Goal: Task Accomplishment & Management: Use online tool/utility

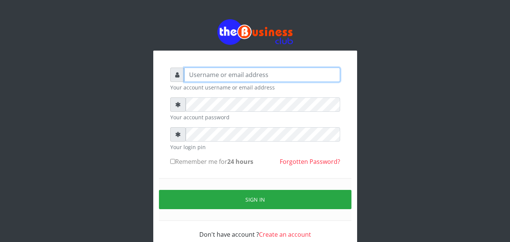
type input "[EMAIL_ADDRESS][DOMAIN_NAME]"
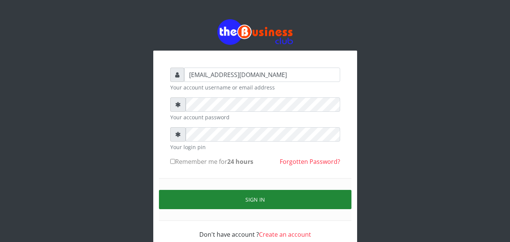
click at [255, 193] on button "Sign in" at bounding box center [255, 199] width 193 height 19
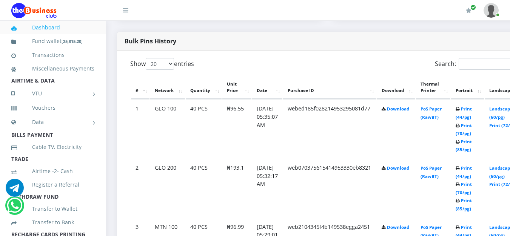
scroll to position [416, 0]
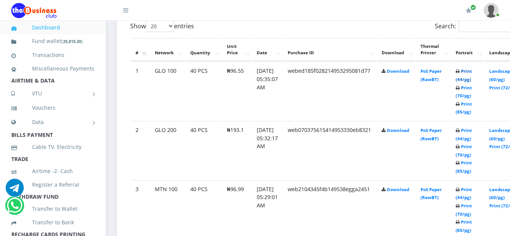
click at [472, 73] on link "Print (44/pg)" at bounding box center [464, 75] width 16 height 14
click at [472, 70] on link "Print (44/pg)" at bounding box center [464, 75] width 16 height 14
